Goal: Use online tool/utility: Utilize a website feature to perform a specific function

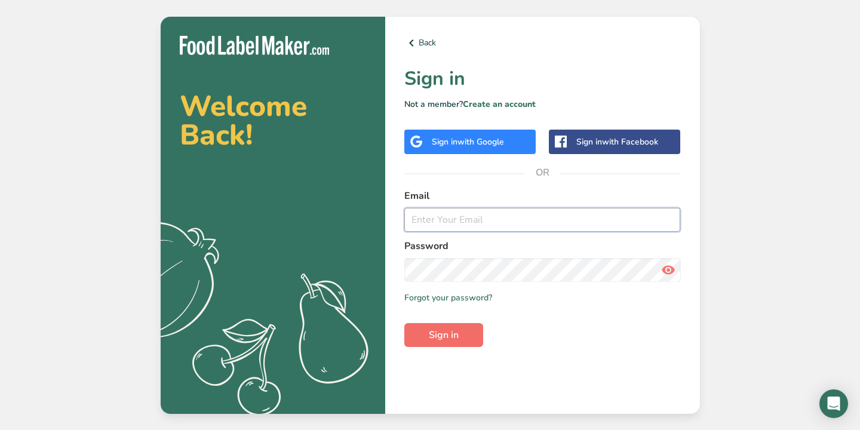
type input "[EMAIL_ADDRESS][DOMAIN_NAME]"
click at [453, 329] on span "Sign in" at bounding box center [444, 335] width 30 height 14
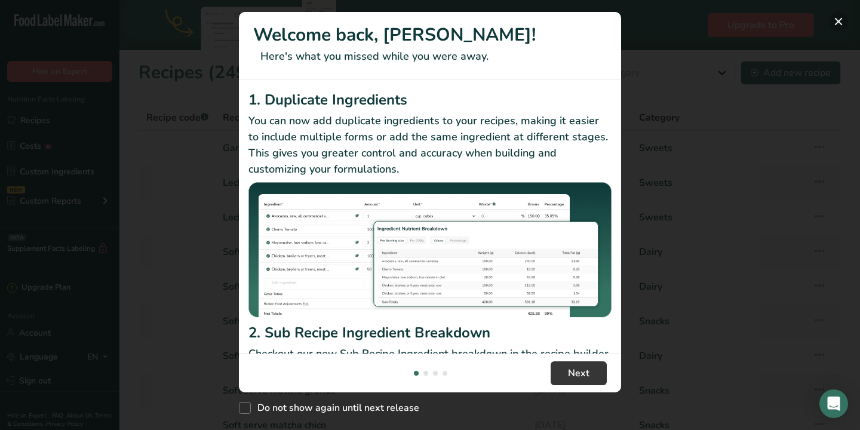
click at [840, 17] on button "New Features" at bounding box center [837, 21] width 19 height 19
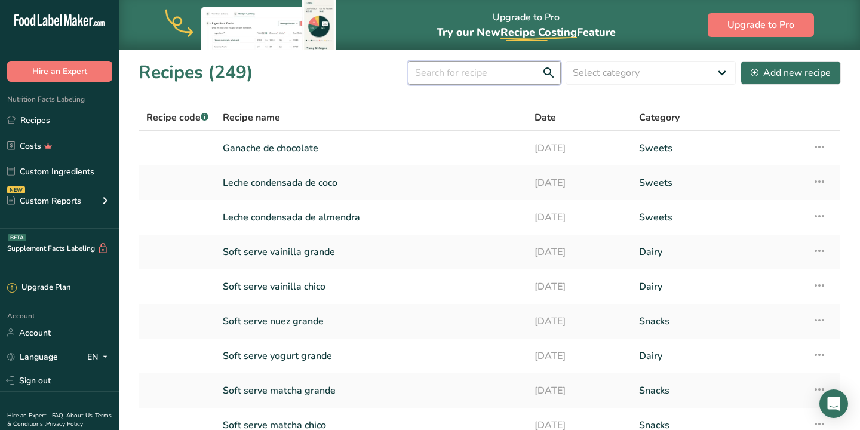
click at [498, 79] on input "text" at bounding box center [484, 73] width 153 height 24
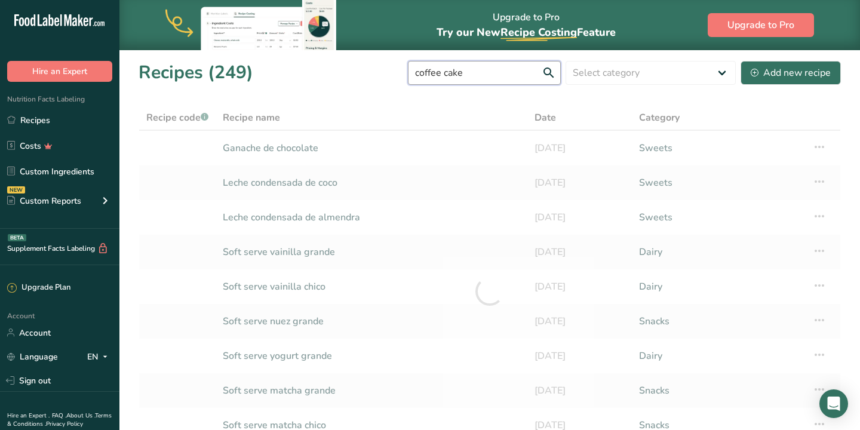
type input "coffee cake"
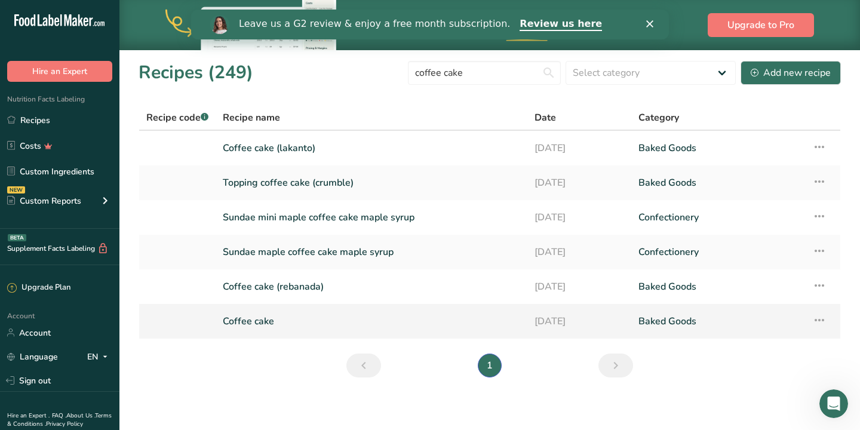
click at [265, 323] on link "Coffee cake" at bounding box center [371, 321] width 297 height 25
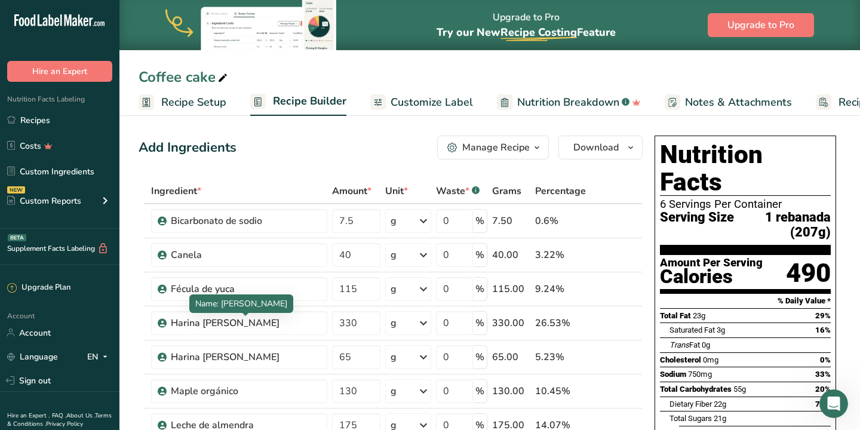
scroll to position [16, 0]
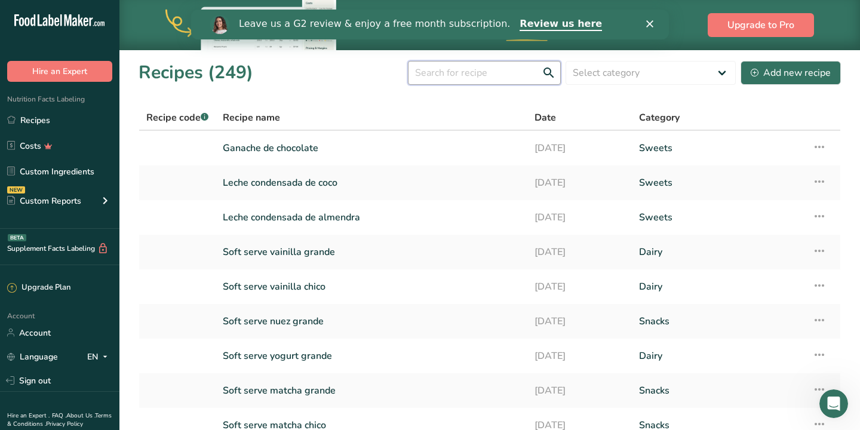
click at [492, 67] on input "text" at bounding box center [484, 73] width 153 height 24
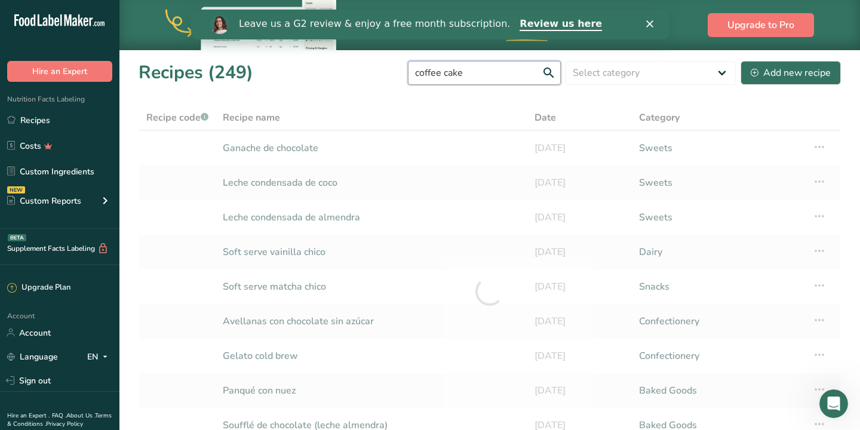
type input "coffee cake"
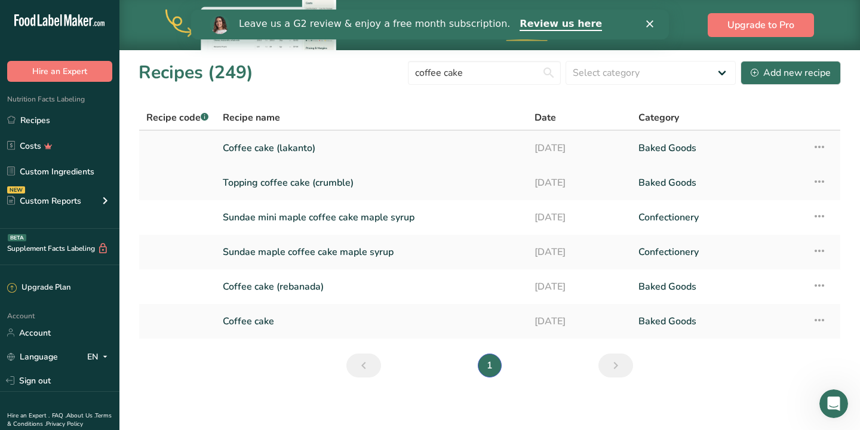
click at [285, 147] on link "Coffee cake (lakanto)" at bounding box center [371, 147] width 297 height 25
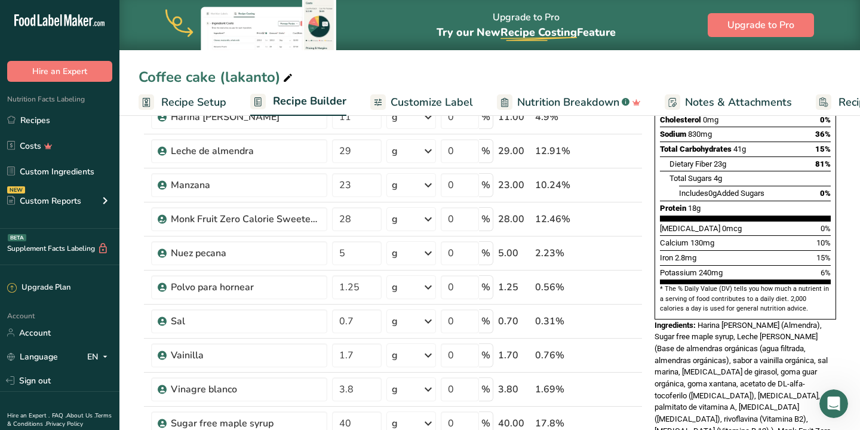
scroll to position [241, 0]
